Goal: Navigation & Orientation: Understand site structure

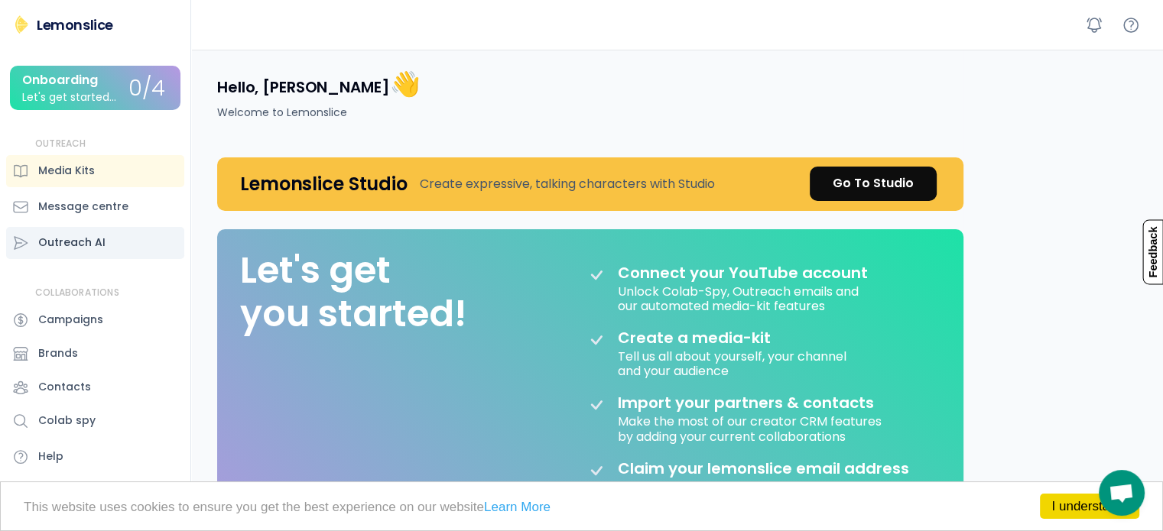
click at [71, 245] on div "Outreach AI" at bounding box center [71, 243] width 67 height 16
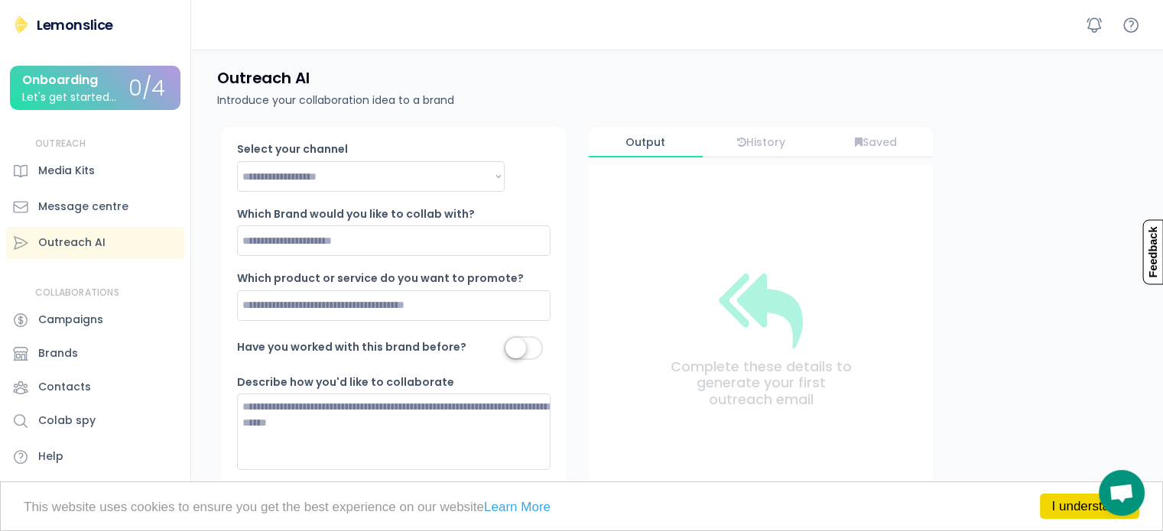
click at [91, 24] on div "Lemonslice" at bounding box center [75, 24] width 76 height 19
click at [73, 166] on div "Media Kits" at bounding box center [66, 171] width 57 height 16
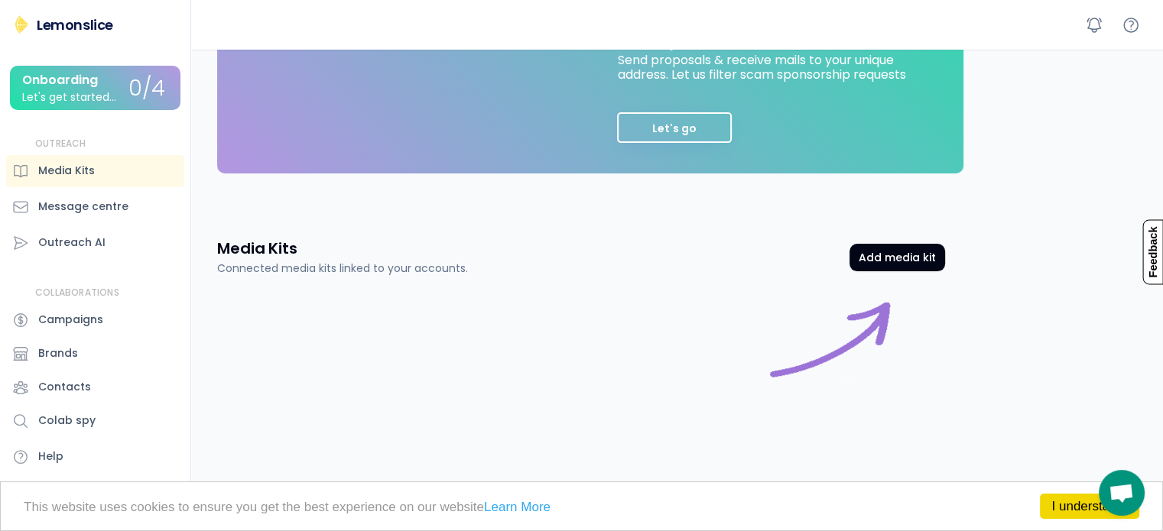
scroll to position [435, 0]
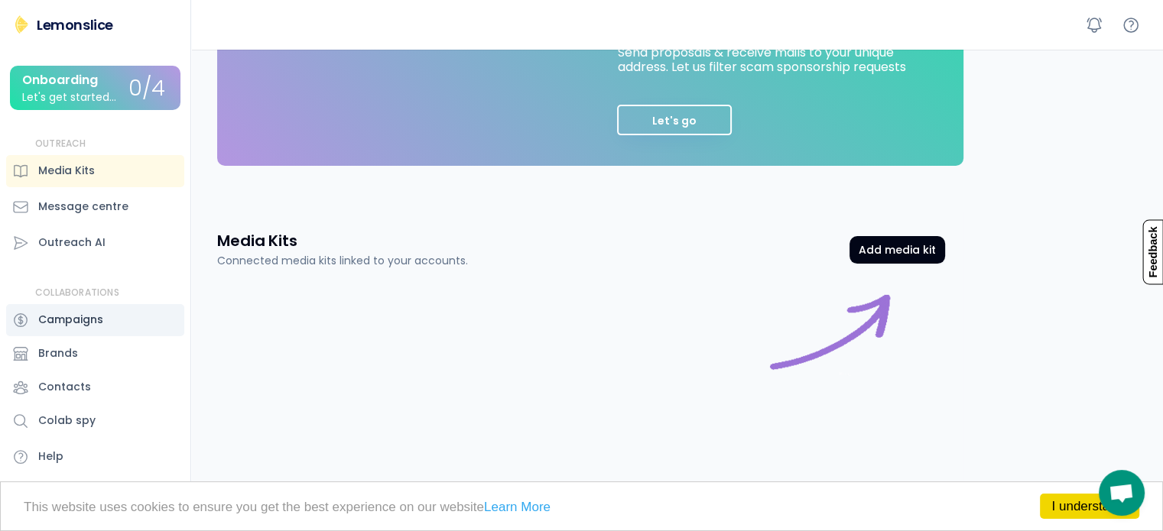
click at [67, 315] on div "Campaigns" at bounding box center [70, 320] width 65 height 16
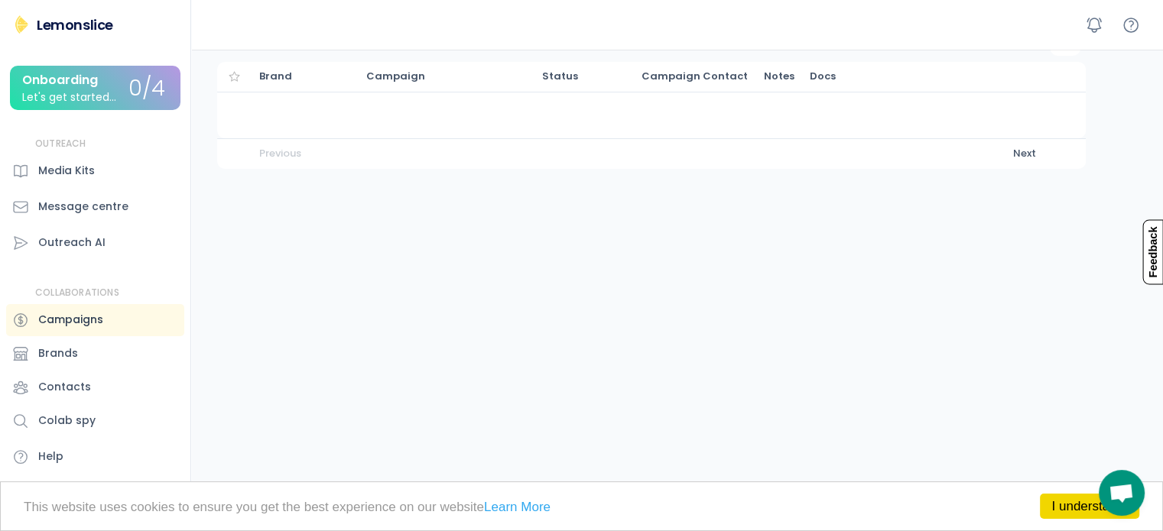
scroll to position [104, 0]
click at [46, 358] on div "Brands" at bounding box center [58, 353] width 40 height 16
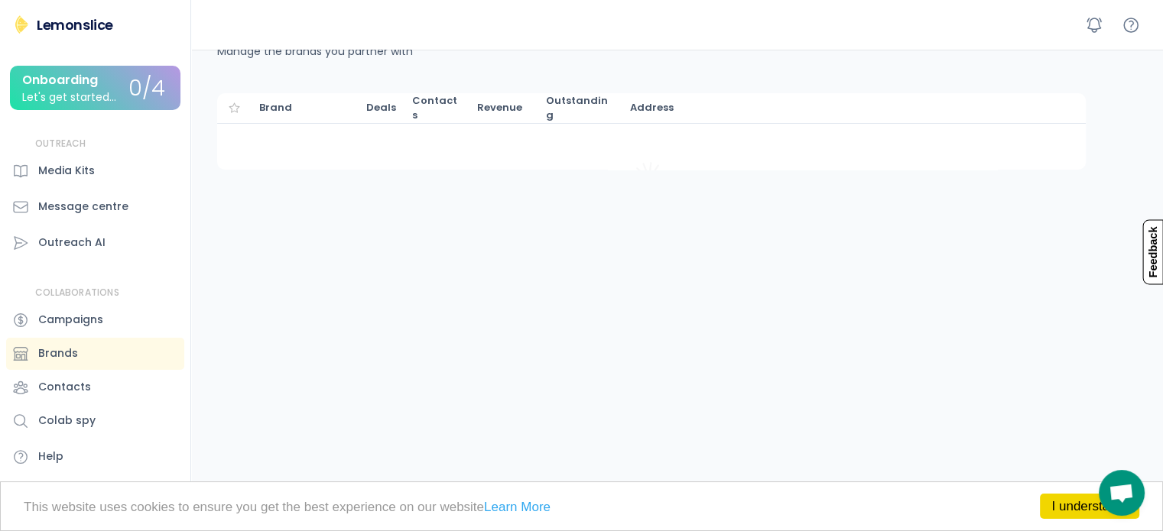
scroll to position [104, 0]
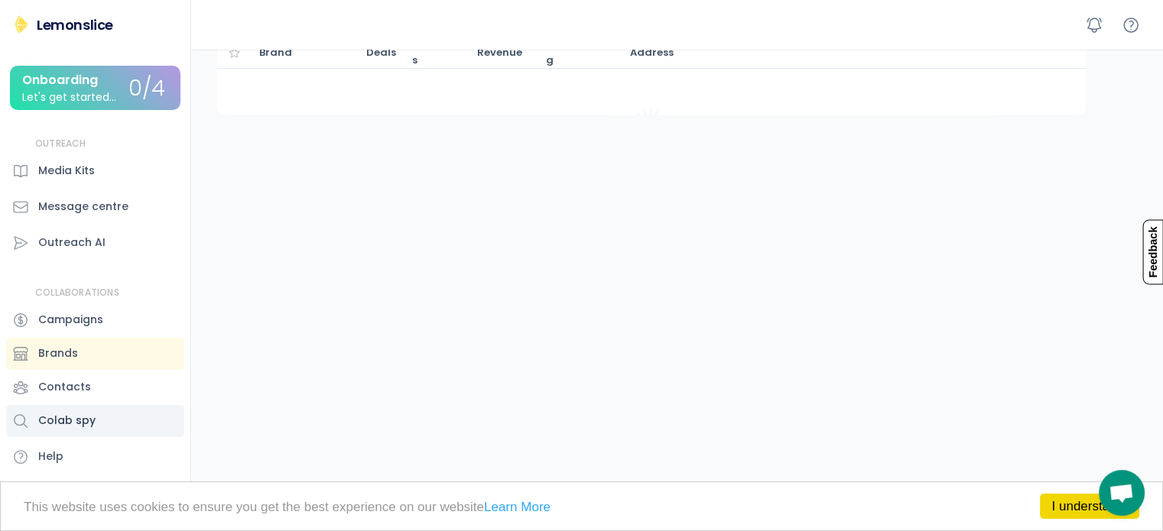
click at [79, 422] on div "Colab spy" at bounding box center [66, 421] width 57 height 16
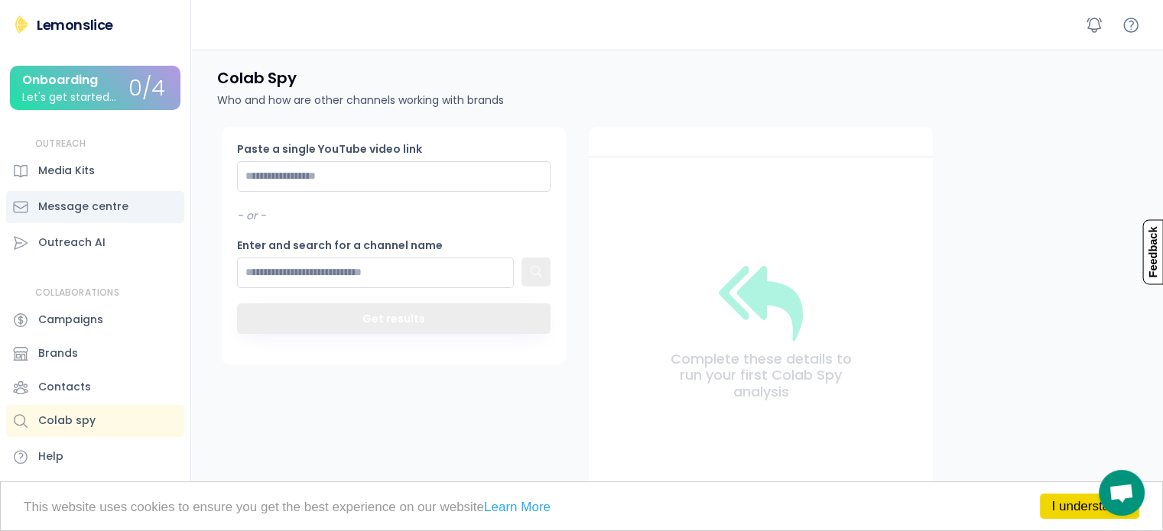
click at [113, 206] on div "Message centre" at bounding box center [83, 207] width 90 height 16
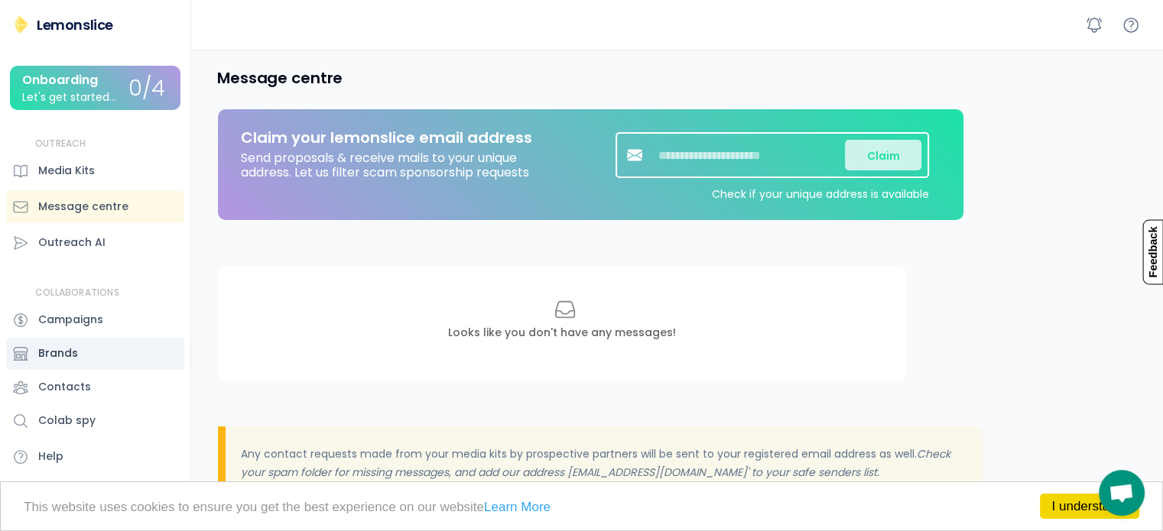
click at [55, 347] on div "Brands" at bounding box center [58, 353] width 40 height 16
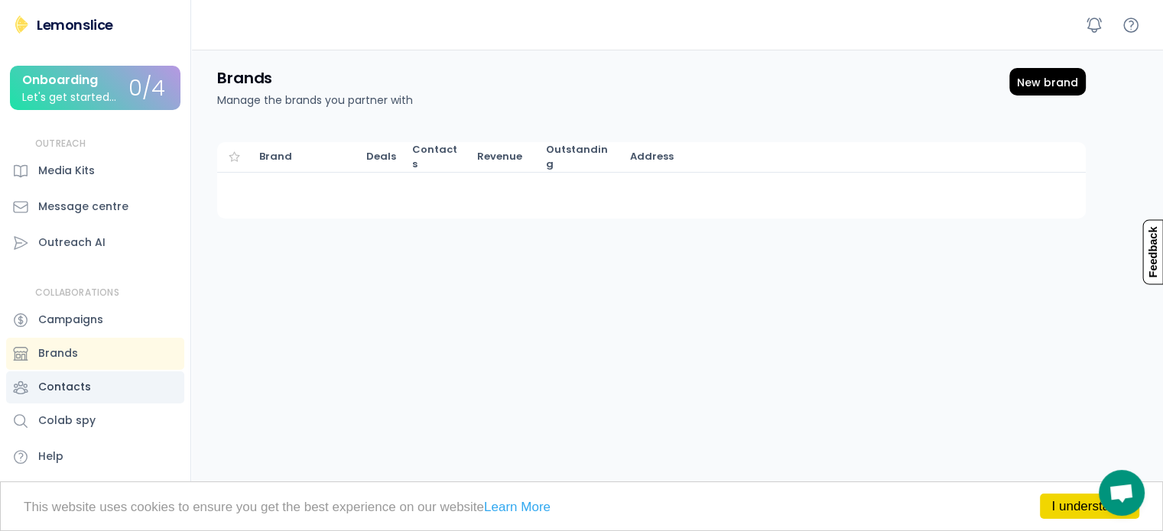
click at [75, 391] on div "Contacts" at bounding box center [64, 387] width 53 height 16
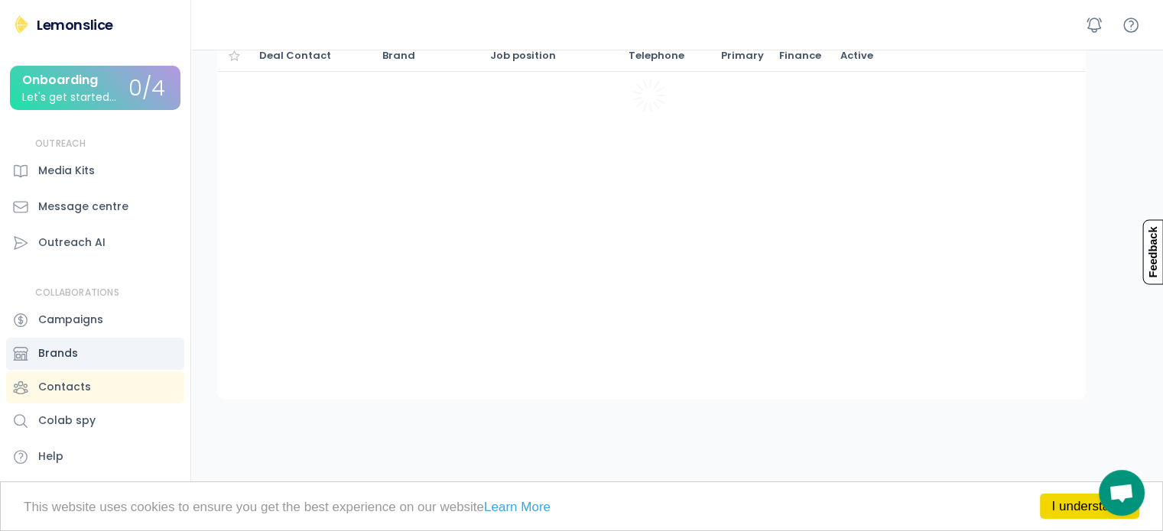
scroll to position [104, 0]
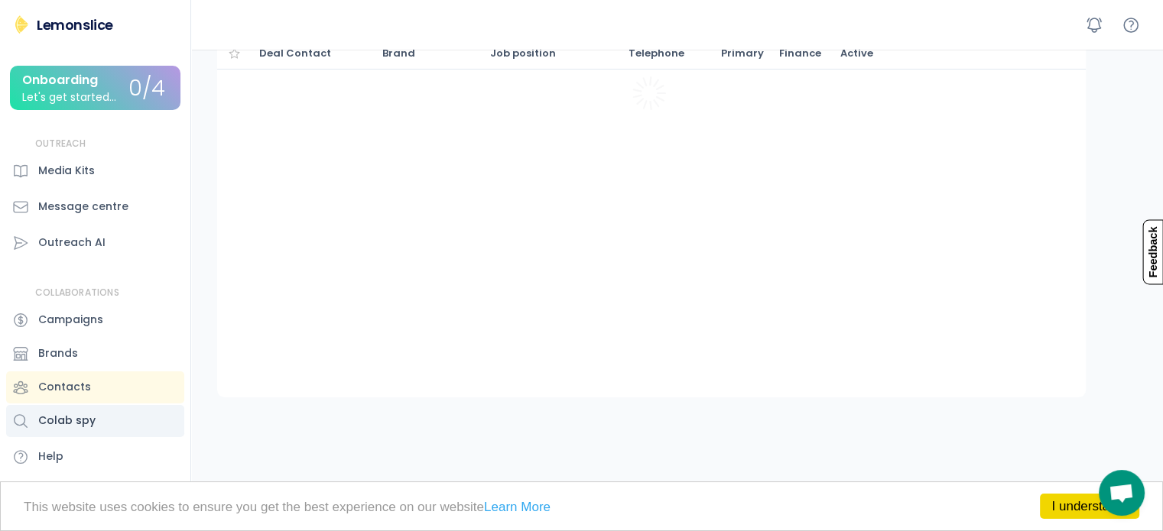
click at [76, 422] on div "Colab spy" at bounding box center [66, 421] width 57 height 16
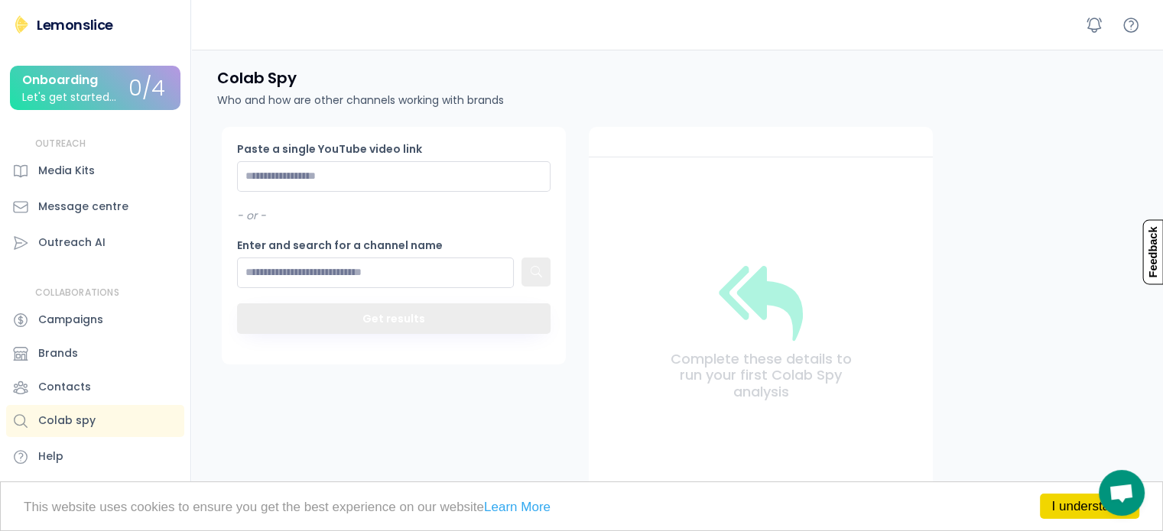
click at [93, 76] on div "Onboarding" at bounding box center [60, 80] width 76 height 14
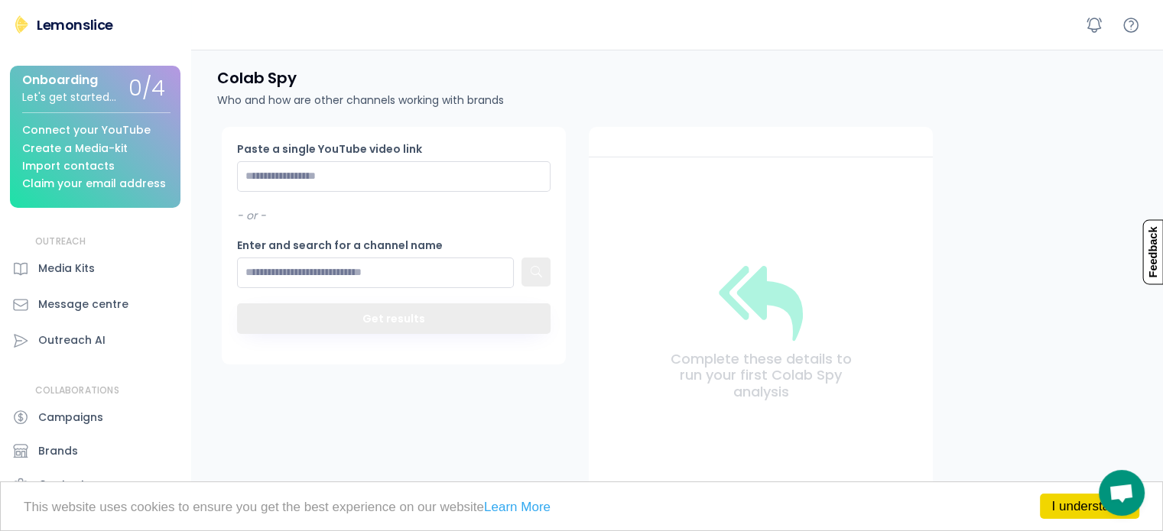
click at [58, 35] on div "Lemonslice Onboarding Let's get started... 0/4 Connect your YouTube Create a Me…" at bounding box center [95, 293] width 190 height 557
click at [61, 23] on div "Lemonslice" at bounding box center [75, 24] width 76 height 19
